Goal: Task Accomplishment & Management: Complete application form

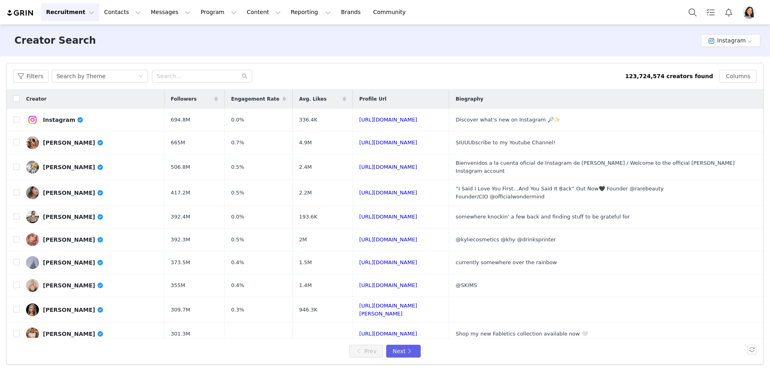
click at [20, 10] on img at bounding box center [20, 13] width 28 height 8
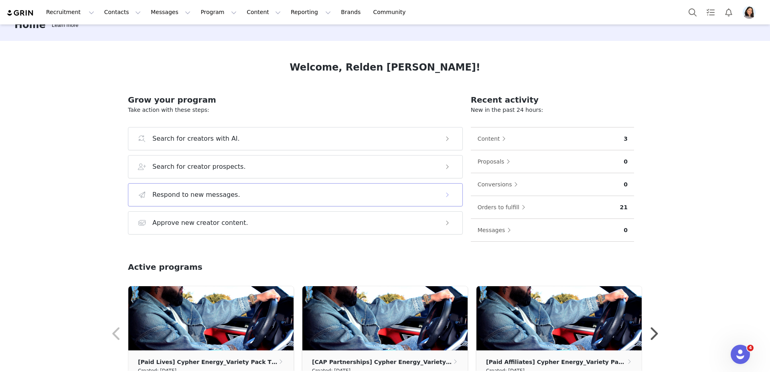
scroll to position [35, 0]
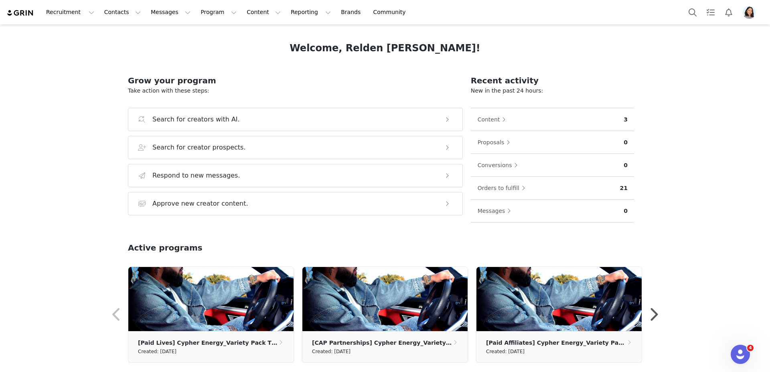
click at [754, 14] on img "Profile" at bounding box center [748, 12] width 13 height 13
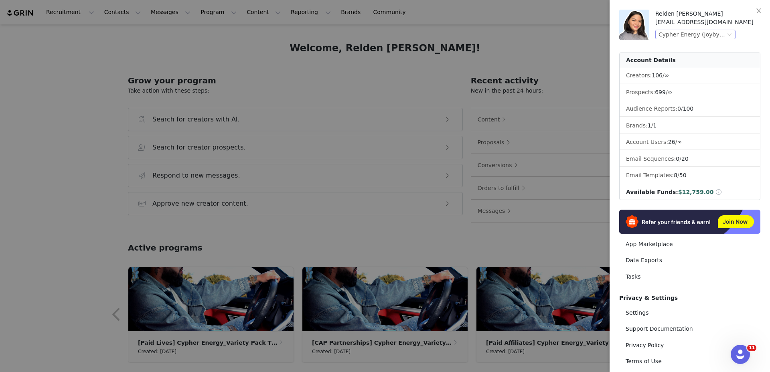
click at [713, 32] on div "Cypher Energy (Joybyte)" at bounding box center [691, 34] width 67 height 9
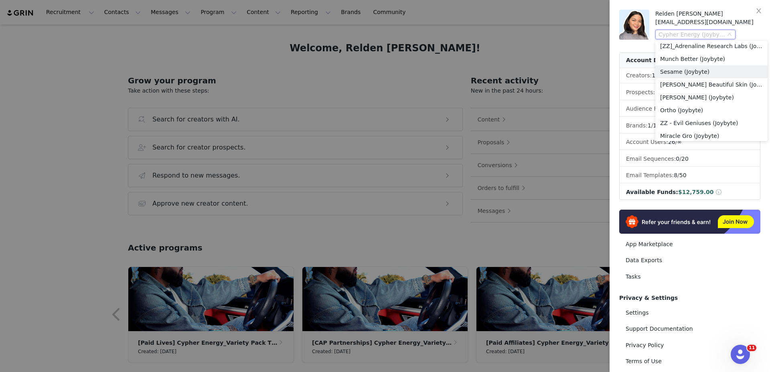
scroll to position [495, 0]
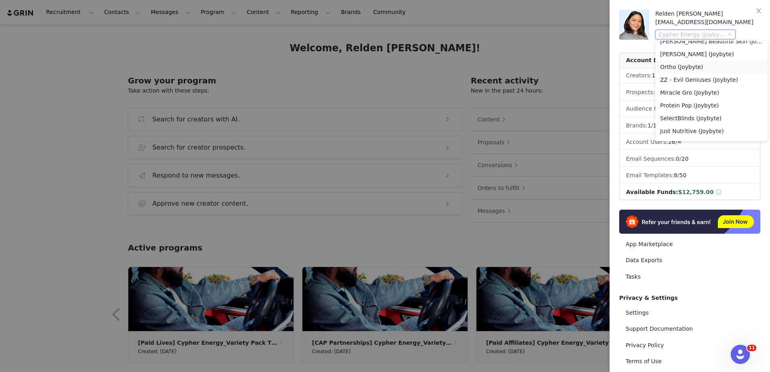
click at [688, 65] on li "Ortho (Joybyte)" at bounding box center [711, 67] width 112 height 13
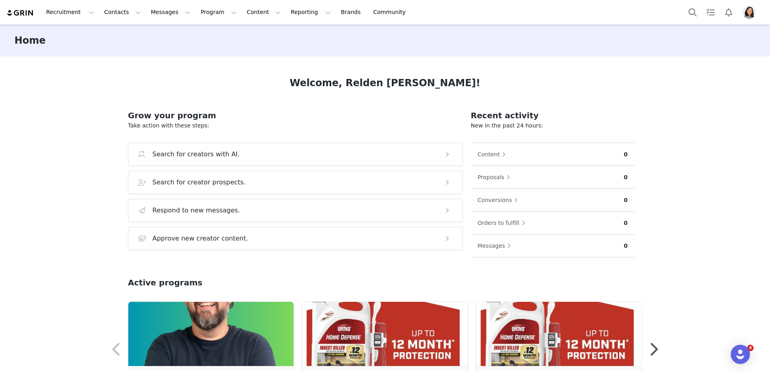
click at [115, 2] on div "Recruitment Recruitment Creator Search Curated Lists Landing Pages Web Extensio…" at bounding box center [385, 12] width 770 height 24
click at [115, 12] on button "Contacts Contacts" at bounding box center [122, 12] width 46 height 18
click at [120, 53] on p "Prospects" at bounding box center [113, 50] width 27 height 8
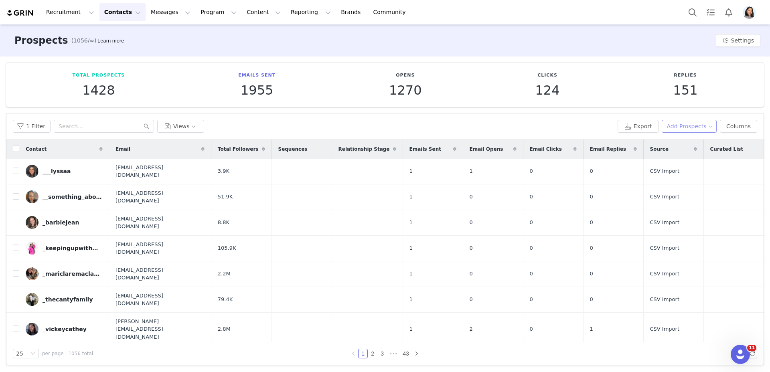
click at [680, 126] on button "Add Prospects" at bounding box center [688, 126] width 55 height 13
click at [663, 135] on ul "Add a Prospect Import Prospects" at bounding box center [687, 148] width 67 height 29
click at [667, 138] on span at bounding box center [663, 142] width 8 height 9
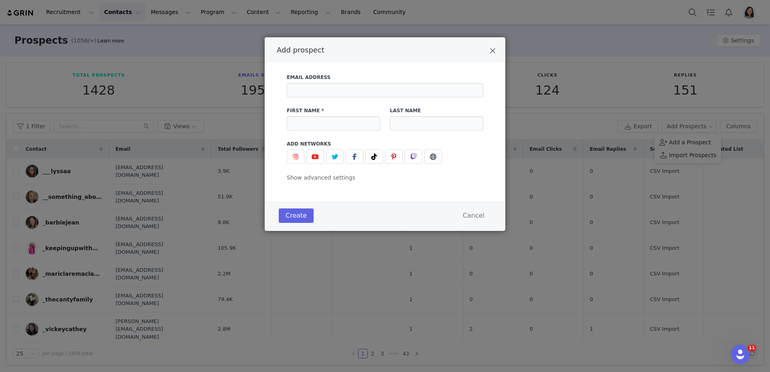
click at [389, 79] on label "Email Address" at bounding box center [385, 77] width 196 height 7
click at [386, 85] on input "Add prospect" at bounding box center [385, 90] width 196 height 14
paste input "N2theshine@gmail.com"
type input "N2theshine@gmail.com"
click at [373, 151] on button "Add prospect" at bounding box center [374, 157] width 18 height 14
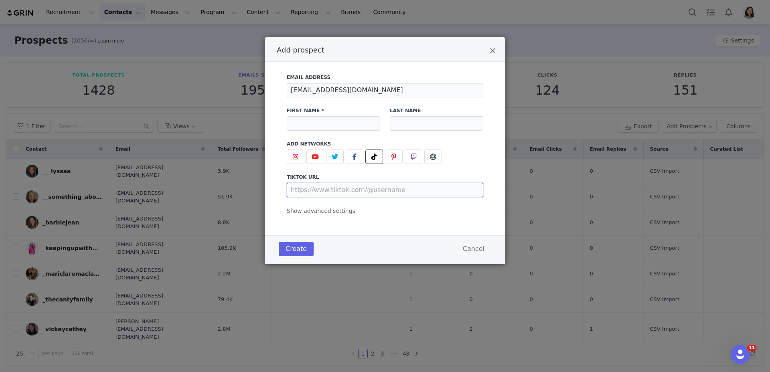
click at [360, 187] on input "Add prospect" at bounding box center [385, 190] width 196 height 14
paste input "https://www.tiktok.com/@n2theshinedetailing"
type input "https://www.tiktok.com/@n2theshinedetailing"
click at [336, 126] on input "Add prospect" at bounding box center [333, 123] width 93 height 14
paste input "N2 The Shine"
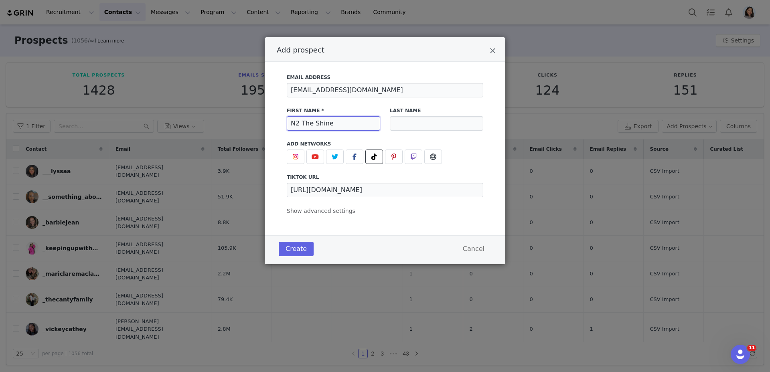
type input "N2 The Shine"
click at [320, 216] on div "Email Address N2theshine@gmail.com First Name * N2 The Shine Last Name Add Netw…" at bounding box center [385, 149] width 241 height 174
click at [317, 213] on span "Show advanced settings" at bounding box center [321, 211] width 69 height 6
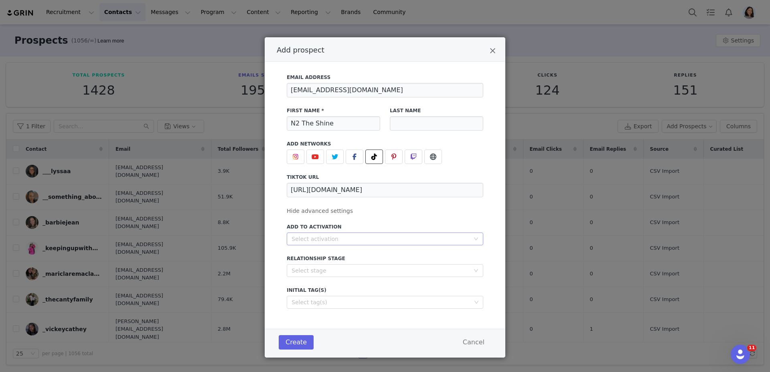
click at [313, 235] on div "Select activation" at bounding box center [380, 239] width 178 height 8
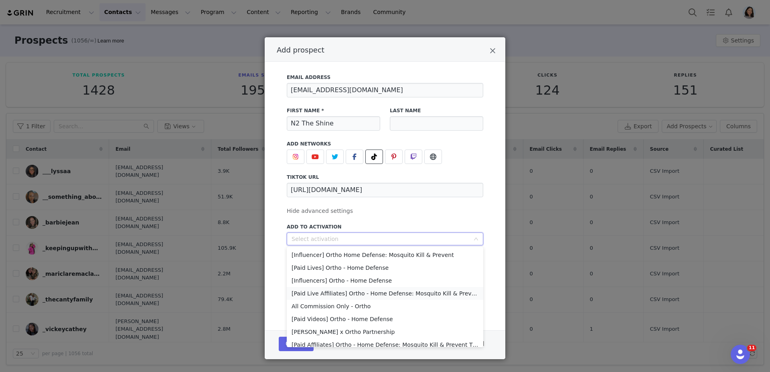
scroll to position [6, 0]
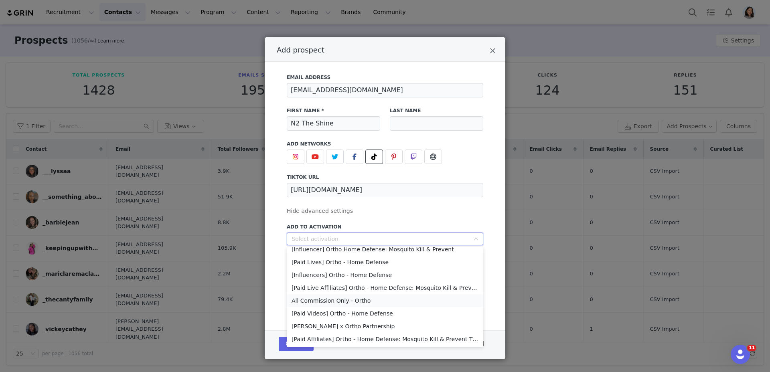
click at [326, 297] on li "All Commission Only - Ortho" at bounding box center [385, 300] width 196 height 13
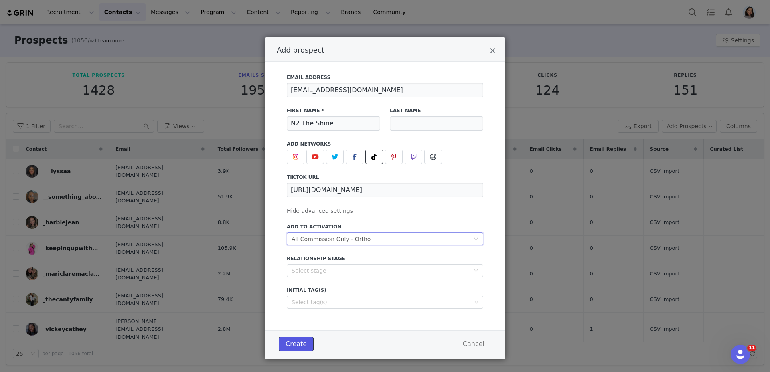
click at [301, 340] on button "Create" at bounding box center [296, 344] width 35 height 14
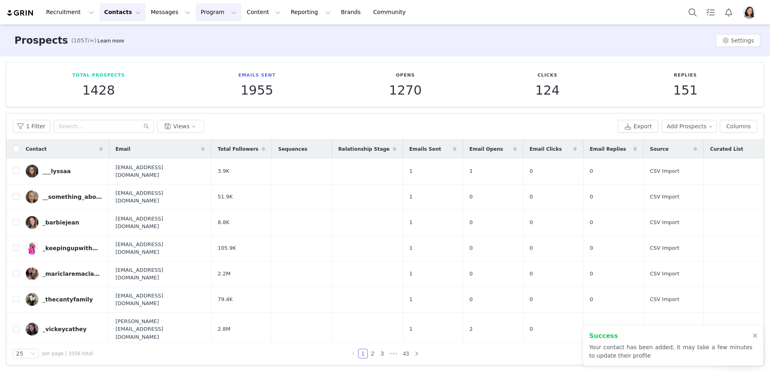
click at [204, 13] on button "Program Program" at bounding box center [219, 12] width 46 height 18
click at [203, 32] on p "Activations" at bounding box center [205, 35] width 31 height 8
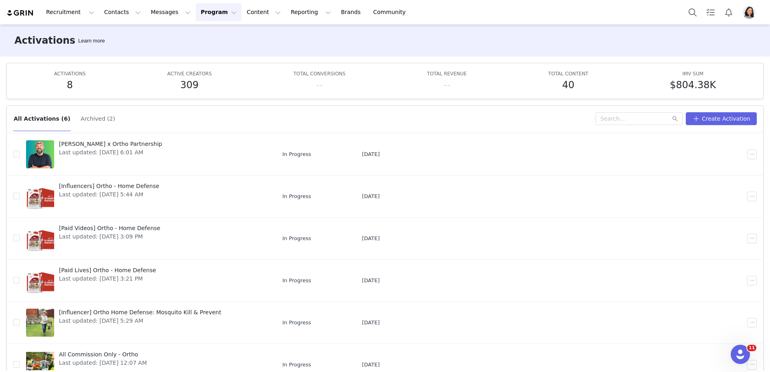
scroll to position [20, 0]
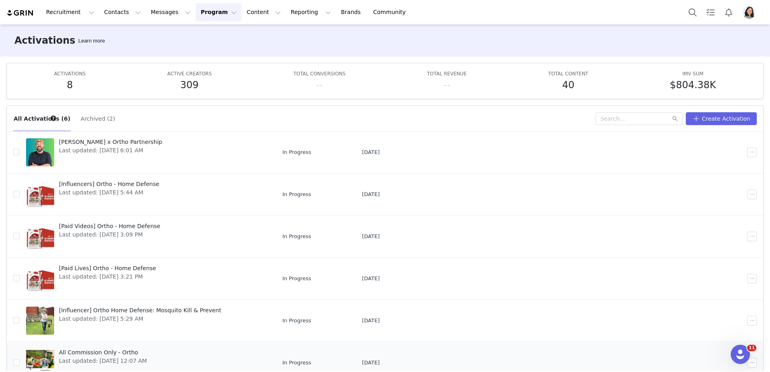
click at [89, 351] on span "All Commission Only - Ortho" at bounding box center [103, 352] width 88 height 8
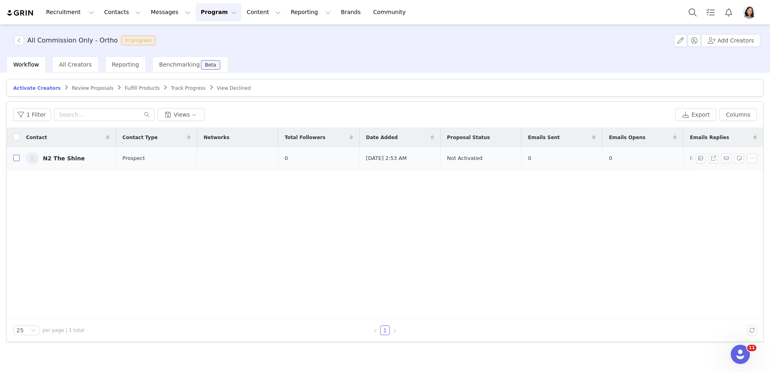
click at [17, 154] on label at bounding box center [16, 158] width 6 height 8
click at [17, 155] on input "checkbox" at bounding box center [16, 158] width 6 height 6
checkbox input "true"
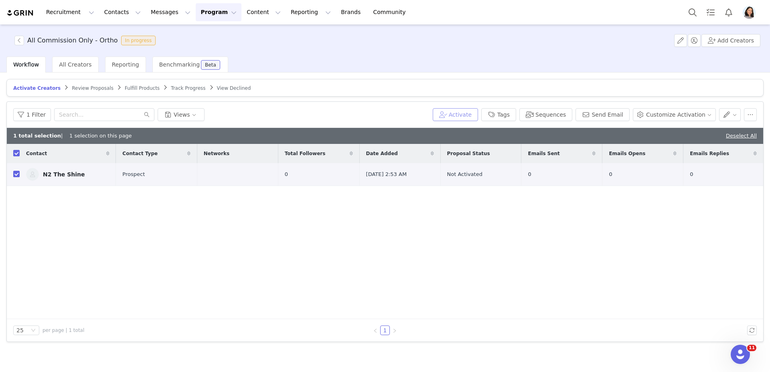
click at [453, 114] on button "Activate" at bounding box center [455, 114] width 45 height 13
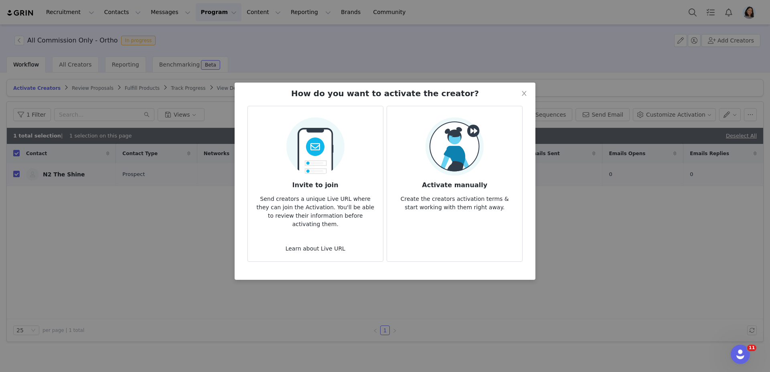
click at [449, 136] on img at bounding box center [454, 146] width 58 height 58
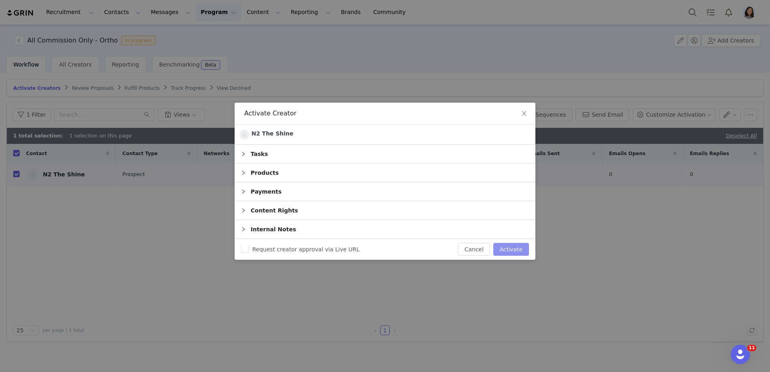
click at [511, 248] on button "Activate" at bounding box center [511, 249] width 36 height 13
checkbox input "false"
